Goal: Task Accomplishment & Management: Manage account settings

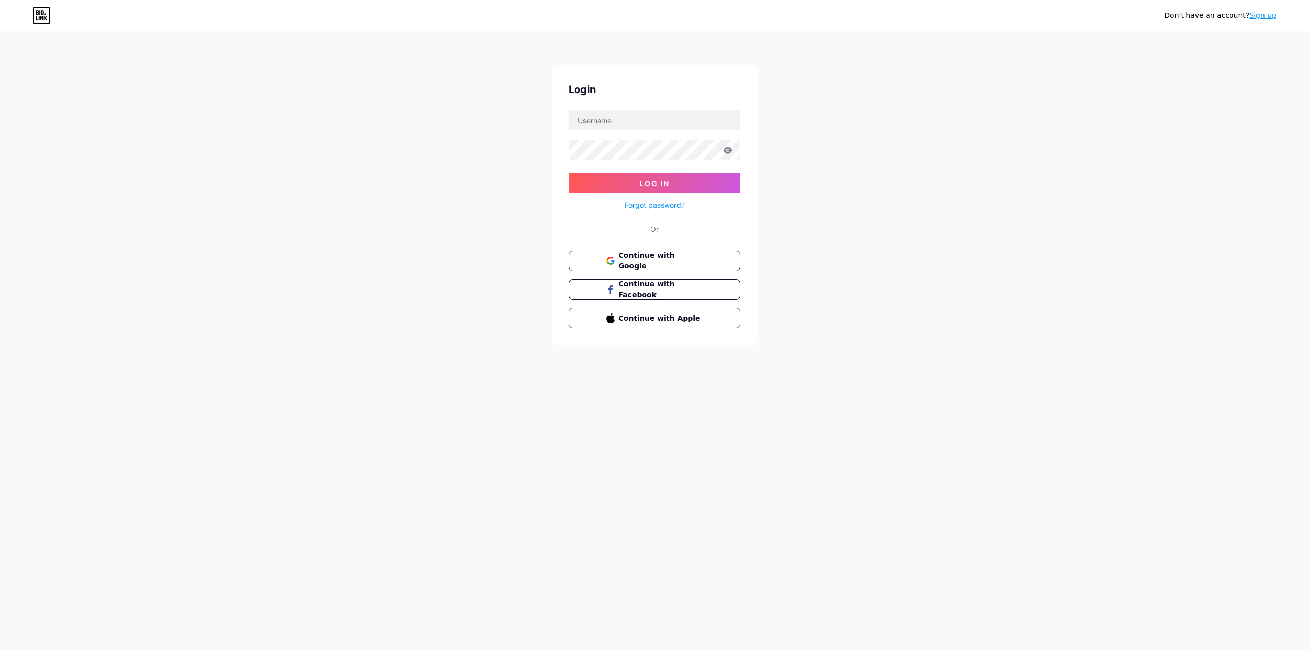
type input "[EMAIL_ADDRESS][DOMAIN_NAME]"
click at [648, 179] on span "Log In" at bounding box center [655, 183] width 30 height 9
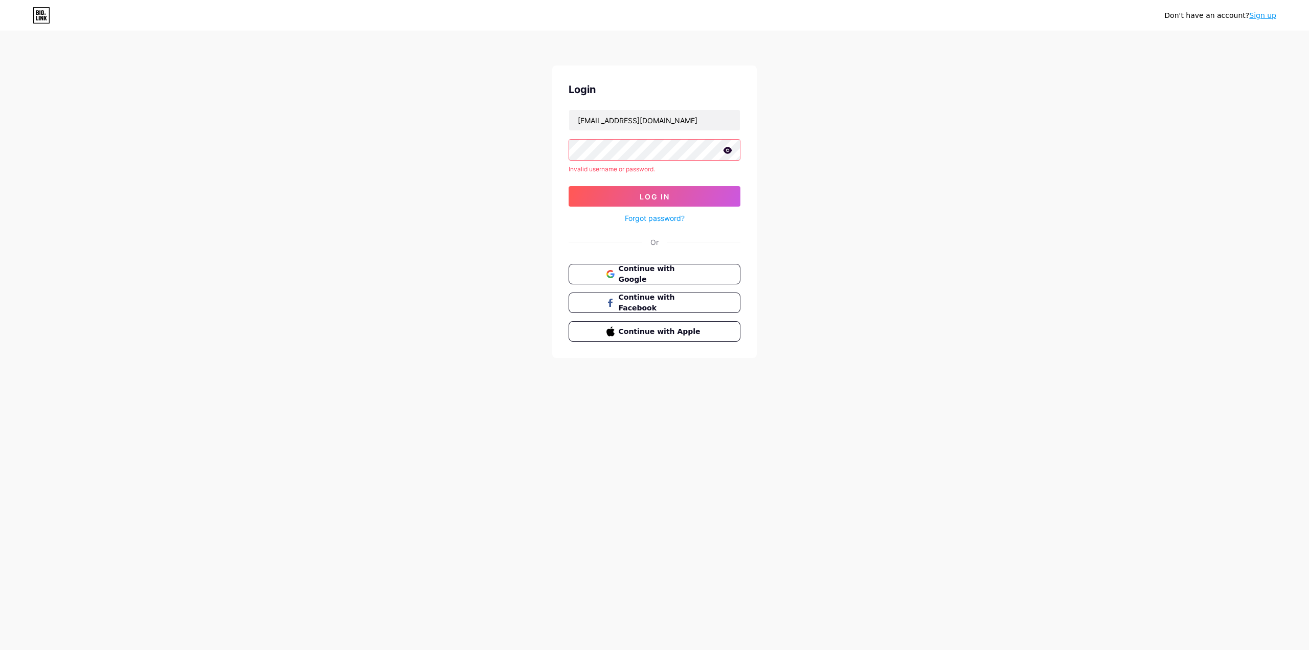
click at [727, 148] on icon at bounding box center [728, 150] width 9 height 7
click at [569, 186] on button "Log In" at bounding box center [655, 196] width 172 height 20
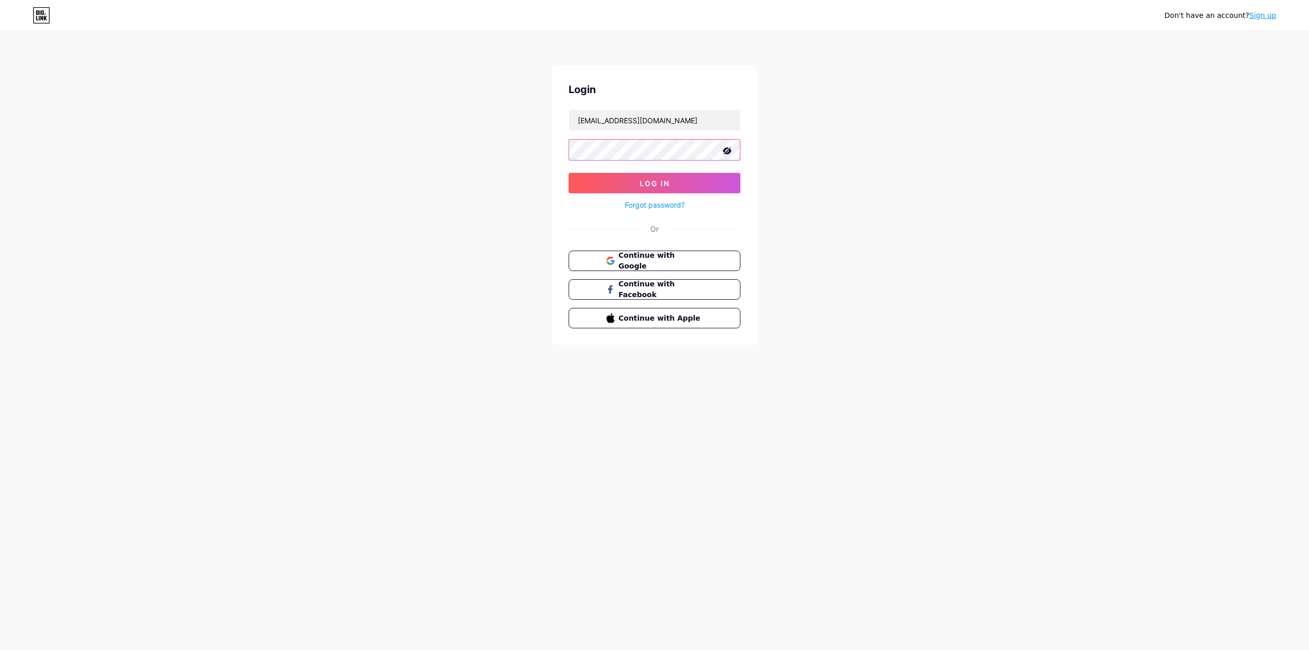
click at [569, 173] on button "Log In" at bounding box center [655, 183] width 172 height 20
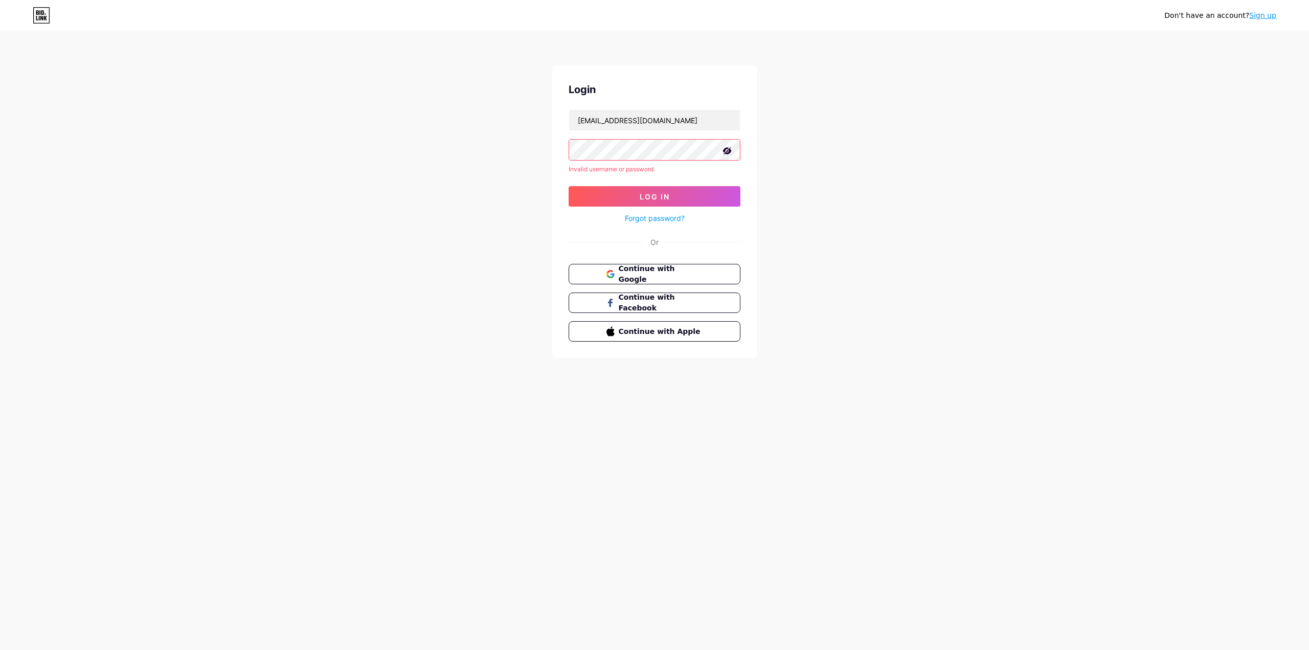
click at [495, 139] on div "Don't have an account? Sign up Login [EMAIL_ADDRESS][DOMAIN_NAME] Invalid usern…" at bounding box center [654, 195] width 1309 height 391
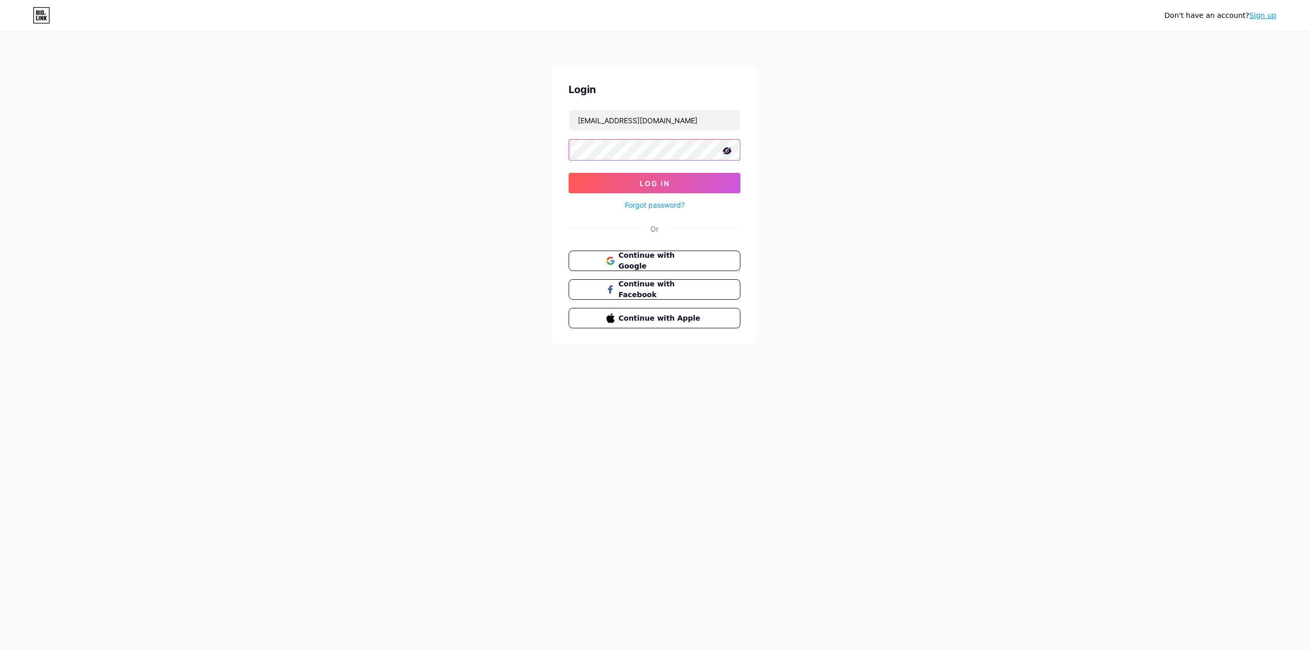
click at [569, 173] on button "Log In" at bounding box center [655, 183] width 172 height 20
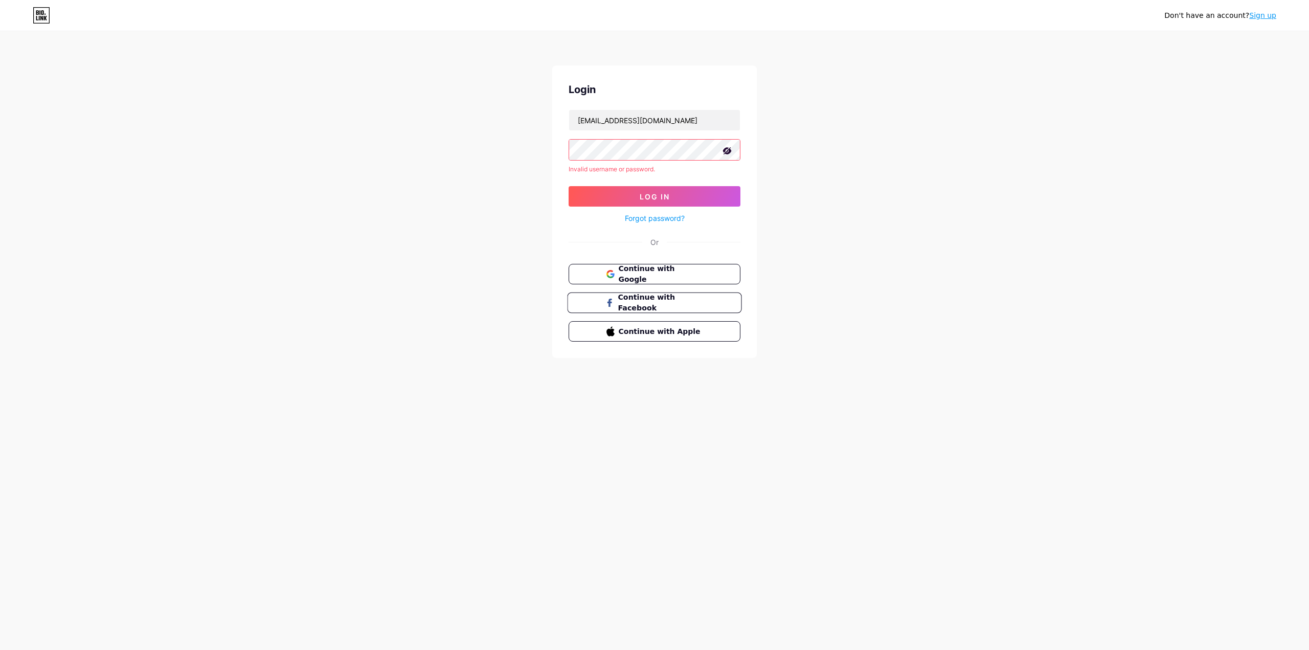
click at [672, 301] on span "Continue with Facebook" at bounding box center [660, 303] width 85 height 22
